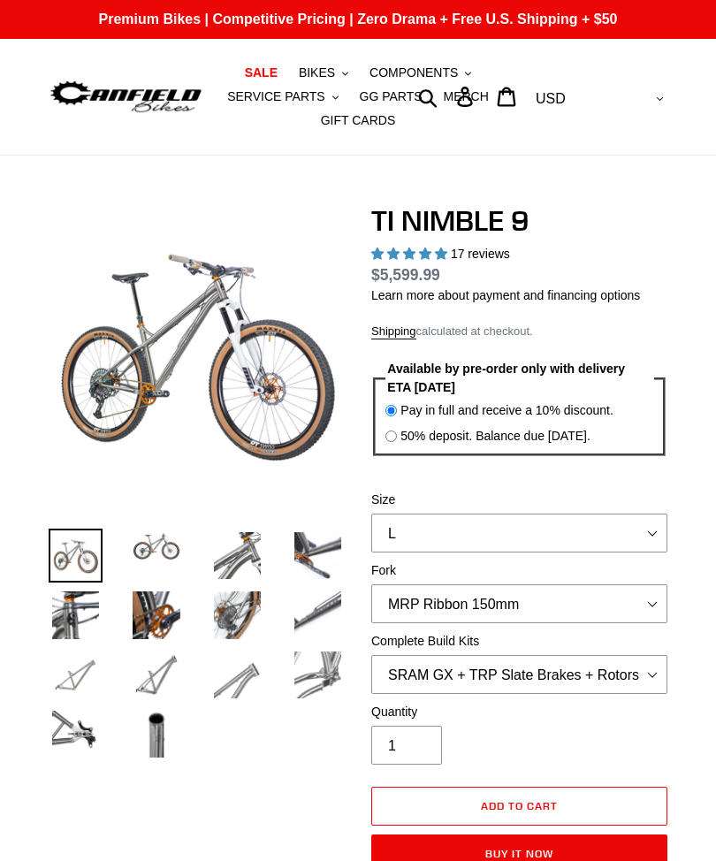
select select "highest-rating"
click at [444, 537] on select "S M L XL / XXL (Specify at checkout)" at bounding box center [519, 533] width 296 height 39
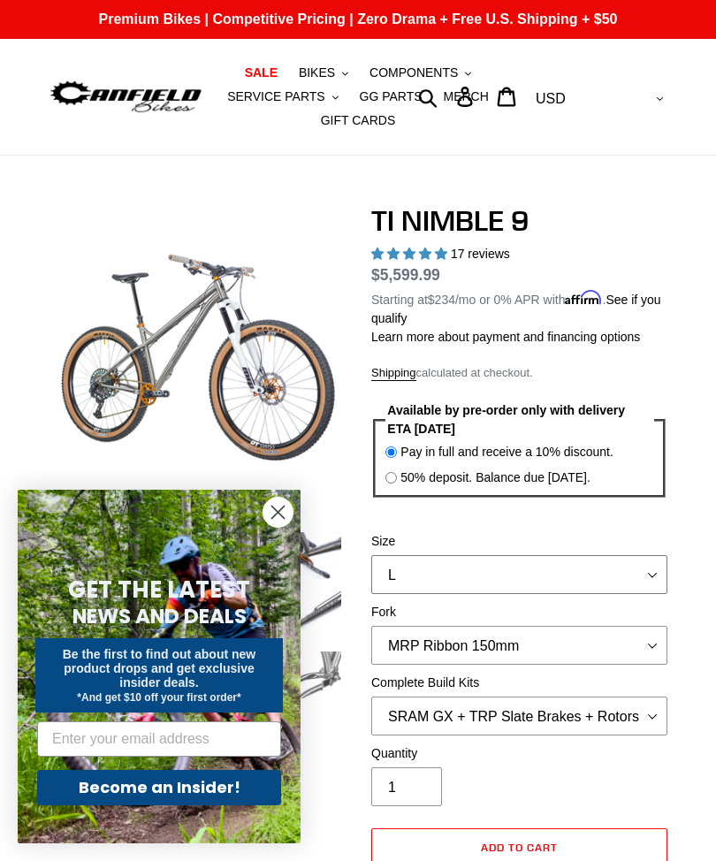
select select "M"
click at [281, 514] on icon "Close dialog" at bounding box center [278, 513] width 12 height 12
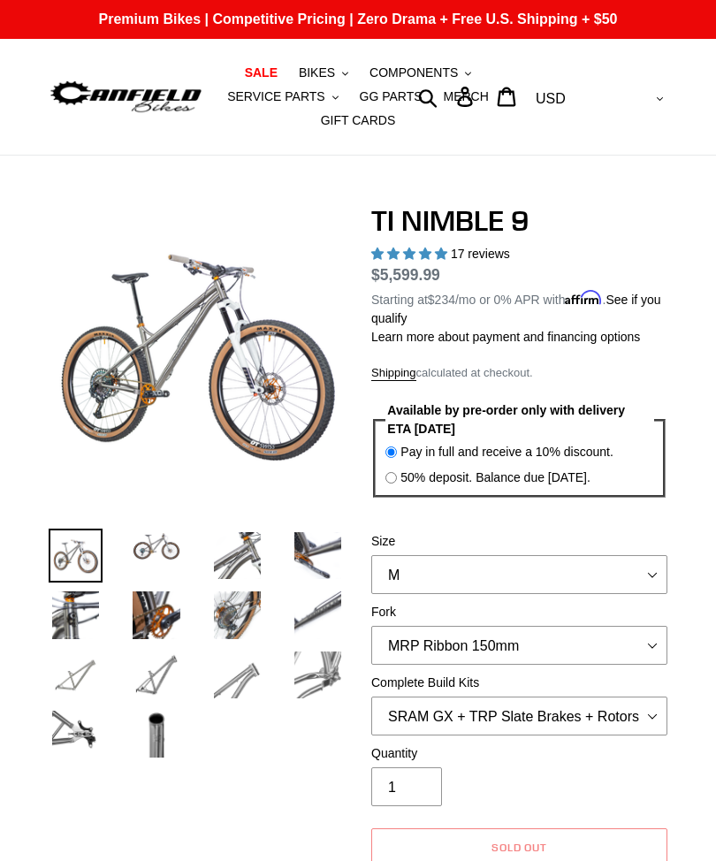
click at [155, 547] on img at bounding box center [156, 546] width 54 height 35
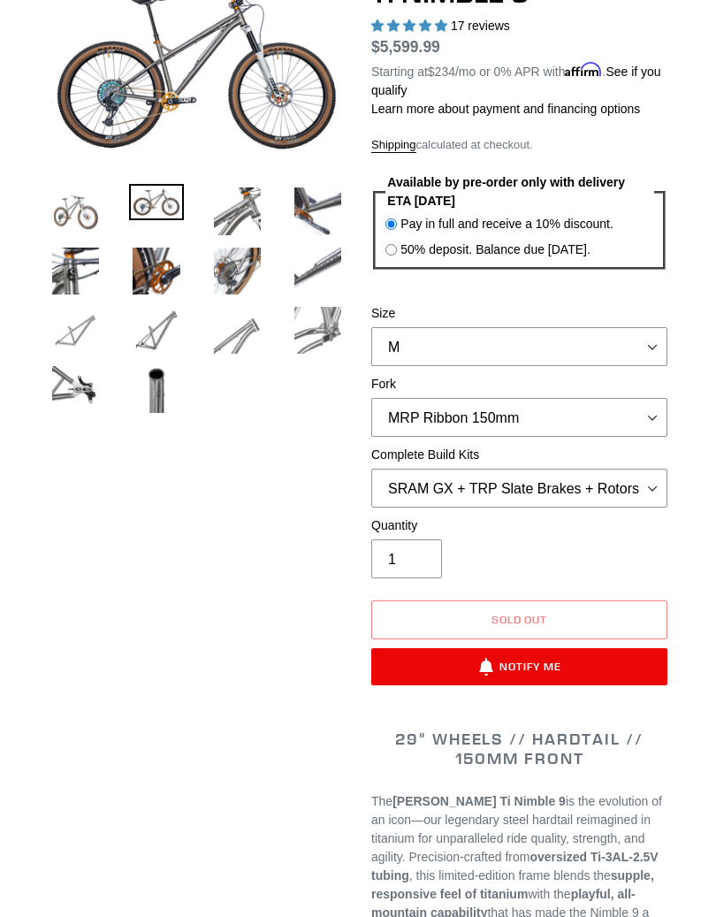
scroll to position [229, 0]
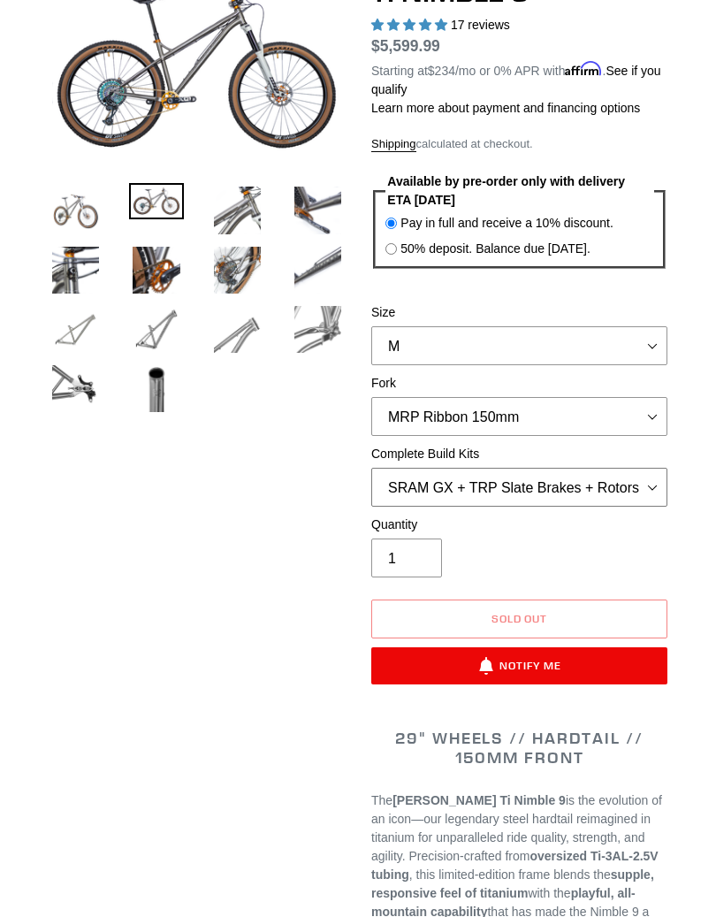
click at [572, 484] on select "SRAM GX + TRP Slate Brakes + Rotors + e13 LG-1 Wheels SHIMANO XT + SHIMANO brak…" at bounding box center [519, 487] width 296 height 39
select select "SHIMANO XT + SHIMANO brakes + Rotors + e13 LG-1 Wheels"
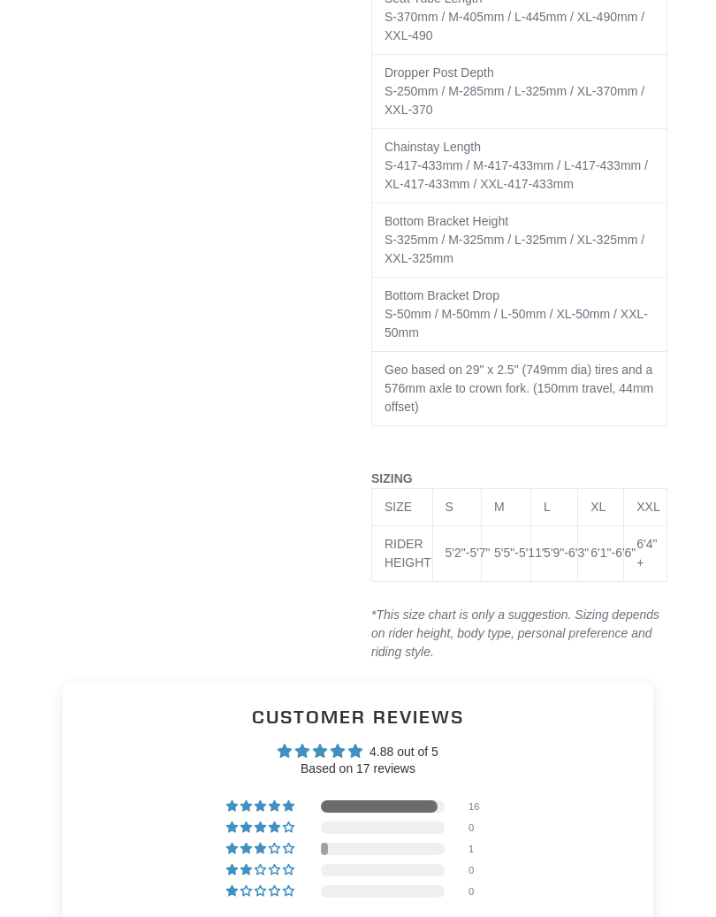
scroll to position [4717, 0]
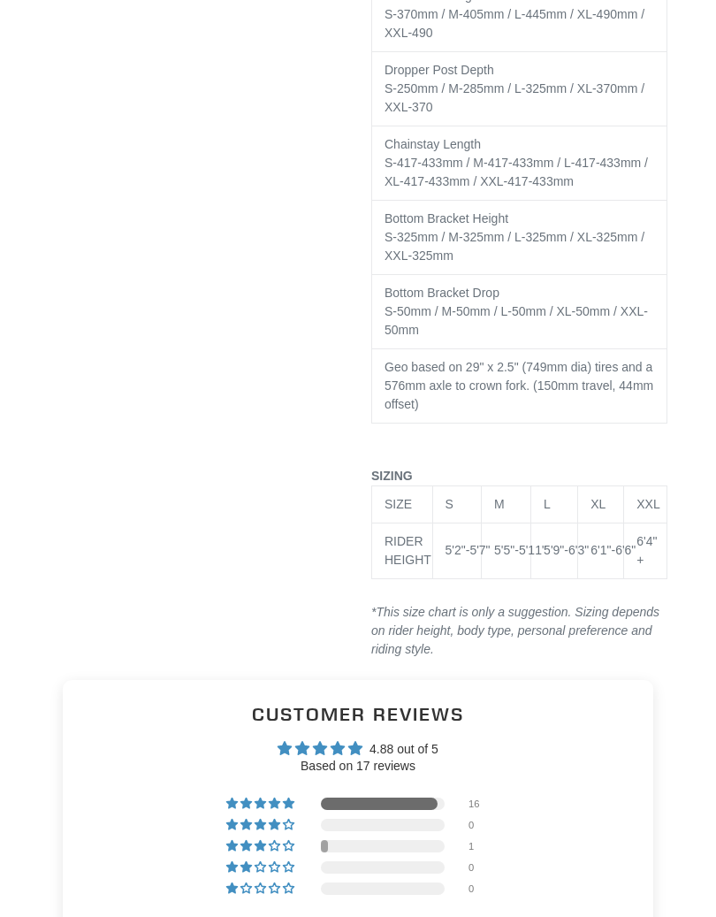
click at [524, 516] on td "M" at bounding box center [507, 503] width 50 height 37
click at [514, 514] on div "M" at bounding box center [506, 504] width 24 height 19
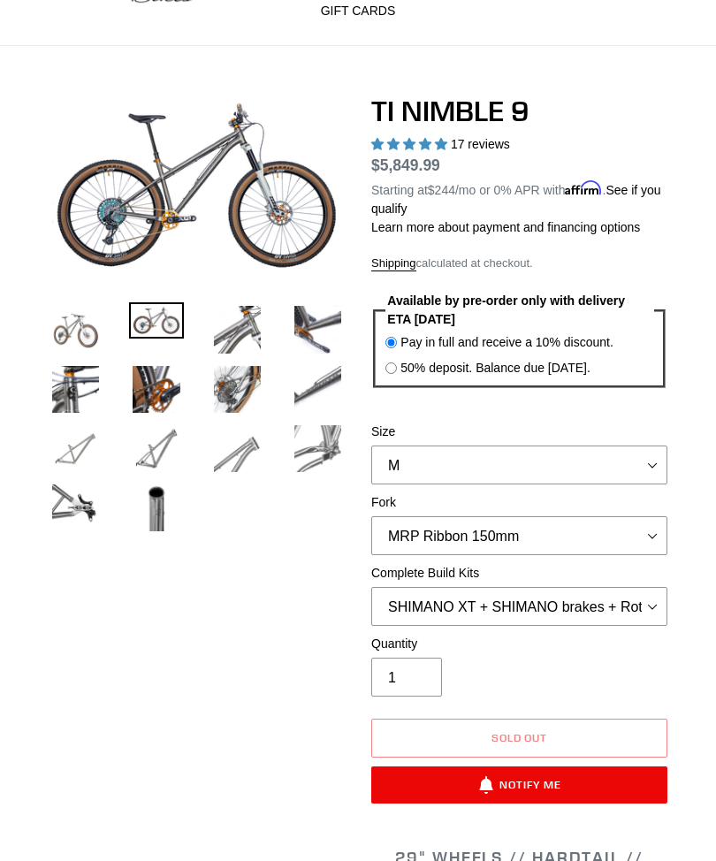
scroll to position [0, 0]
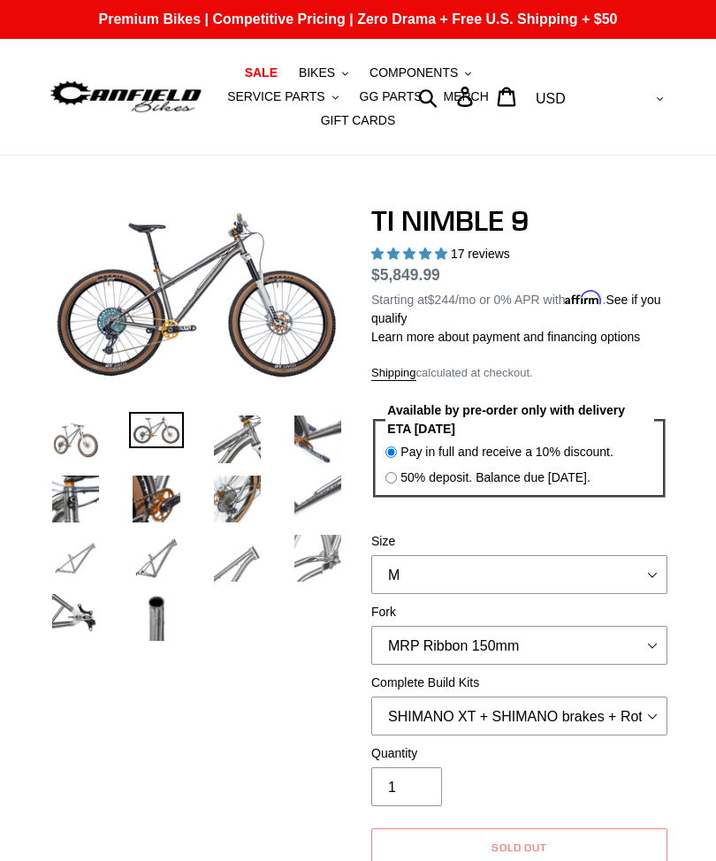
click at [598, 539] on label "Size" at bounding box center [519, 541] width 296 height 19
click at [598, 555] on select "S M L XL / XXL (Specify at checkout)" at bounding box center [519, 574] width 296 height 39
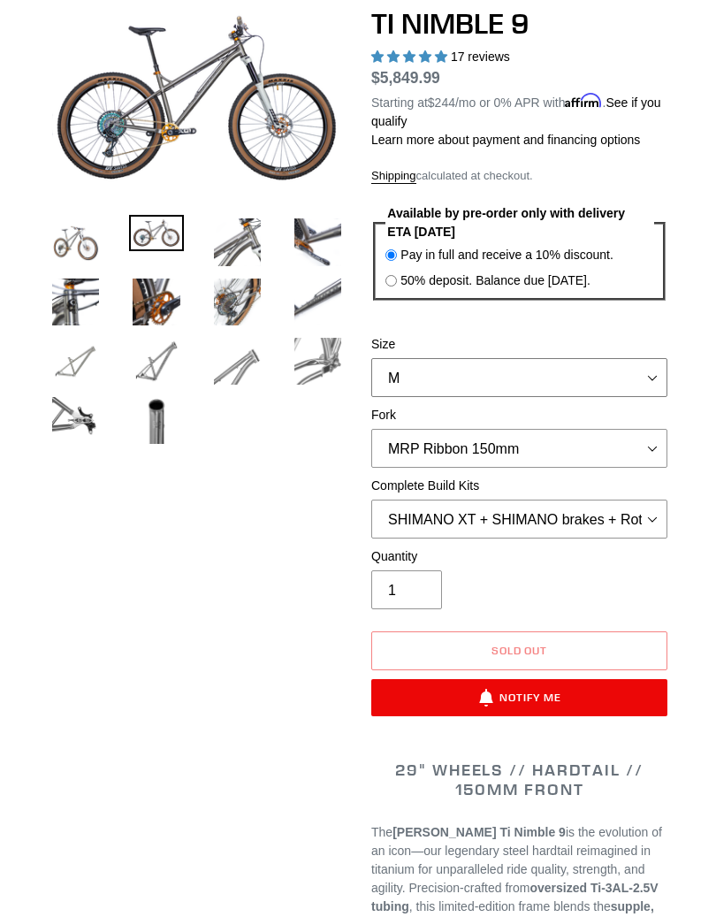
scroll to position [213, 0]
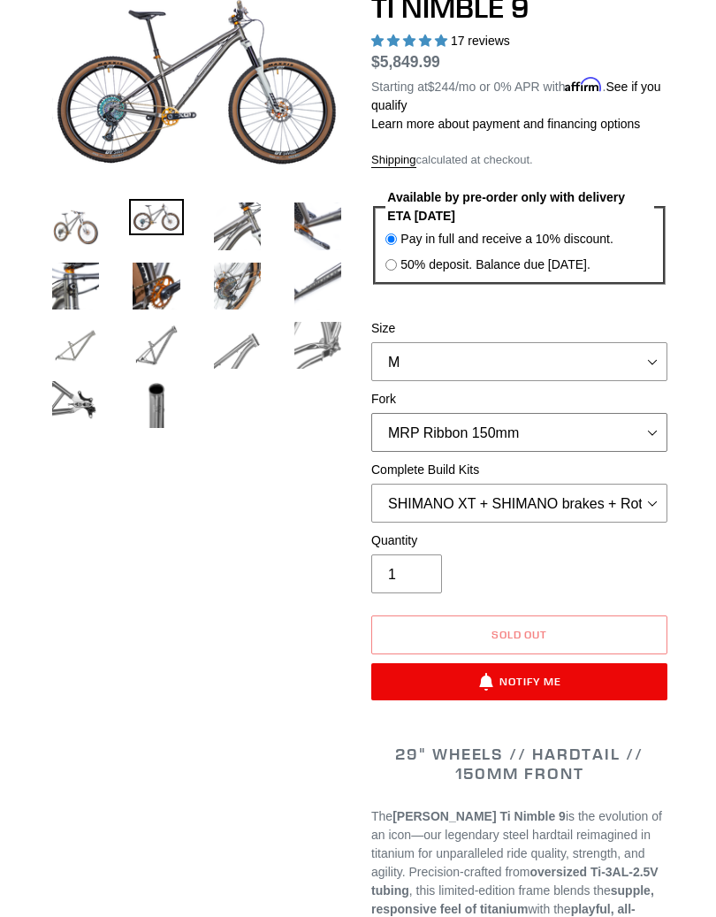
click at [579, 432] on select "MRP Ribbon 150mm RockShox Lyrik 150mm Fox Factory 36 150mm Cane Creek Helm 150m…" at bounding box center [519, 432] width 296 height 39
select select "RockShox Lyrik 150mm"
click at [595, 508] on select "SRAM GX + TRP Slate Brakes + Rotors + e13 LG-1 Wheels SHIMANO XT + SHIMANO brak…" at bounding box center [519, 503] width 296 height 39
select select "Complete Build Kit - None (Contact us for Custom Builds)"
click at [620, 500] on select "SRAM GX + TRP Slate Brakes + Rotors + e13 LG-1 Wheels SHIMANO XT + SHIMANO brak…" at bounding box center [519, 503] width 296 height 39
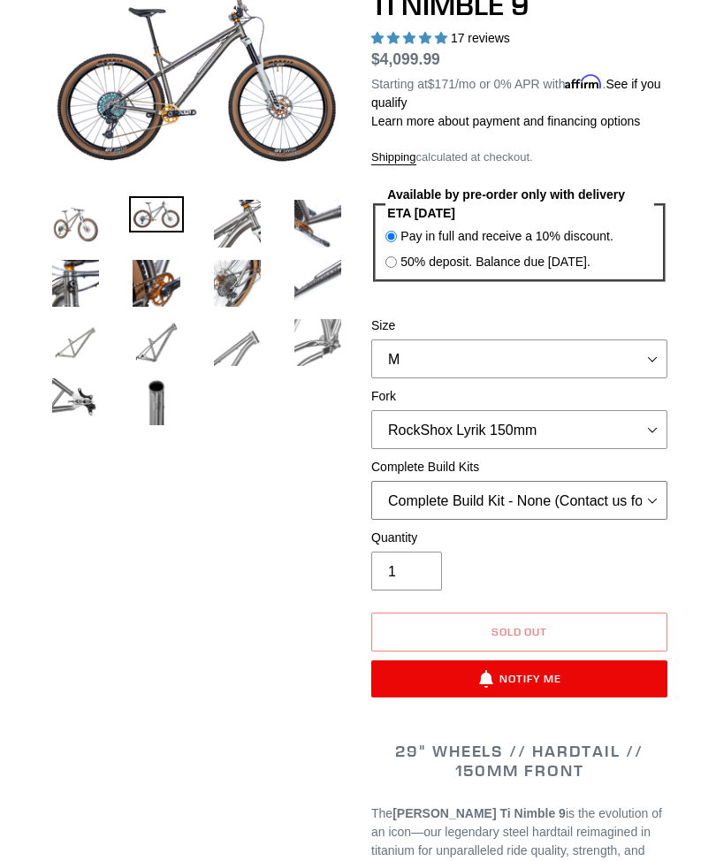
scroll to position [218, 0]
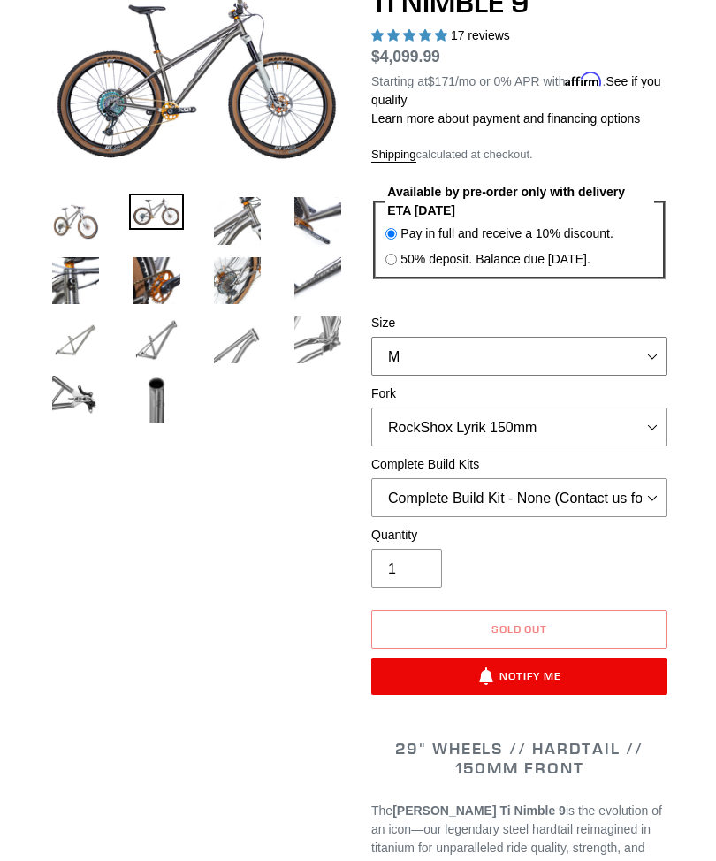
click at [573, 356] on select "S M L XL / XXL (Specify at checkout)" at bounding box center [519, 356] width 296 height 39
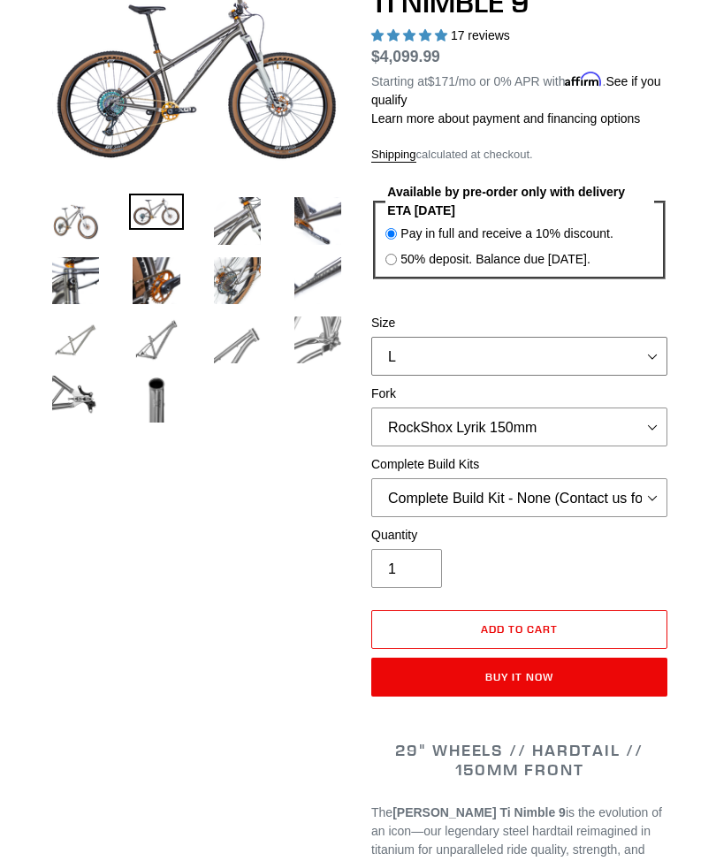
click at [581, 351] on select "S M L XL / XXL (Specify at checkout)" at bounding box center [519, 356] width 296 height 39
select select "M"
